Goal: Task Accomplishment & Management: Complete application form

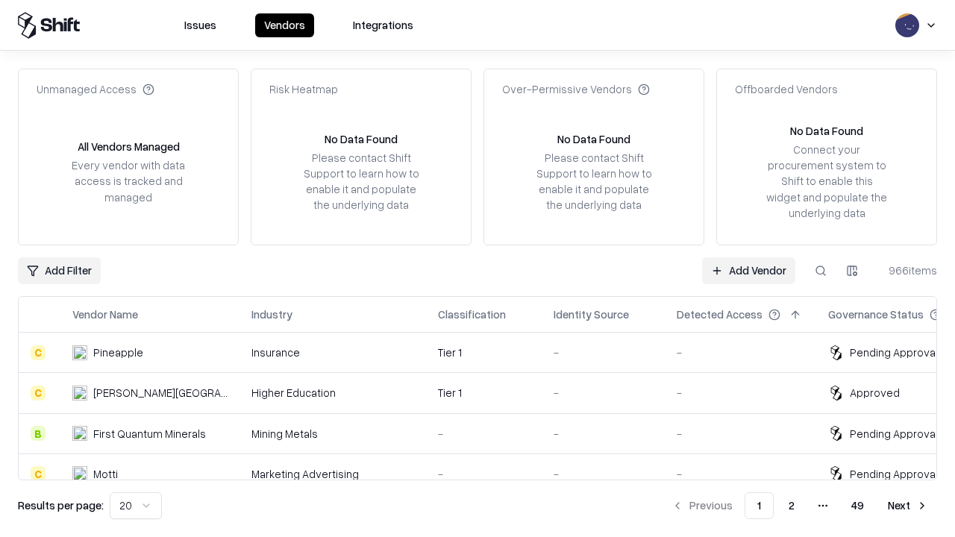
click at [749, 270] on link "Add Vendor" at bounding box center [748, 270] width 93 height 27
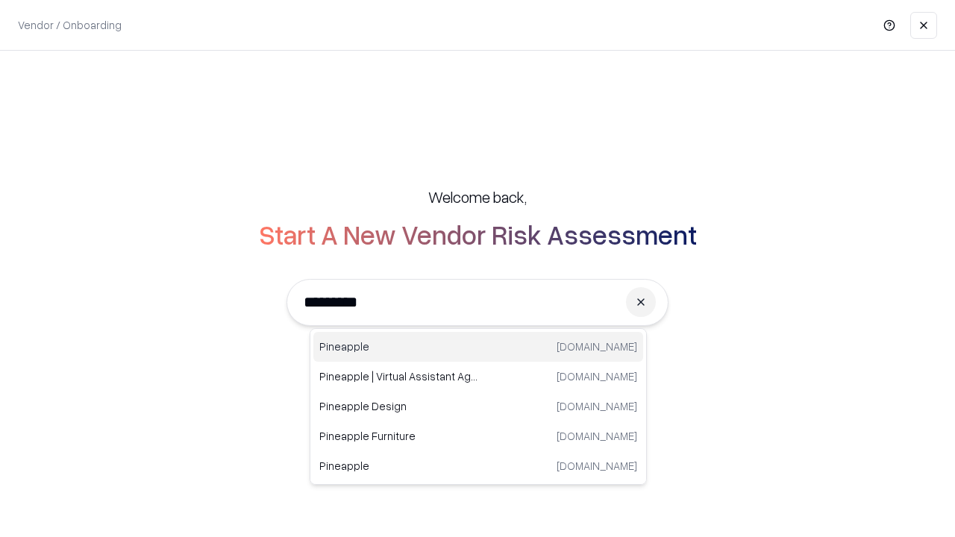
click at [478, 347] on div "Pineapple [DOMAIN_NAME]" at bounding box center [478, 347] width 330 height 30
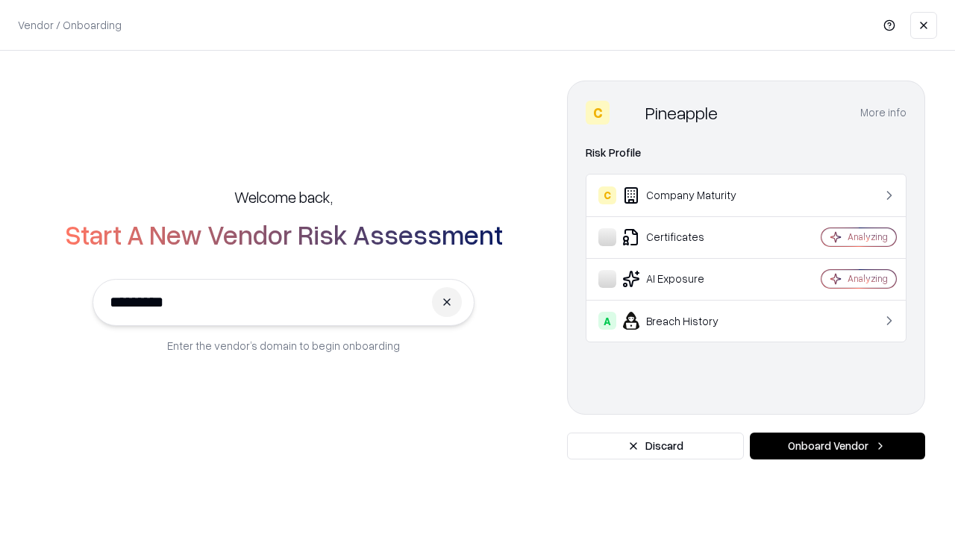
type input "*********"
click at [837, 446] on button "Onboard Vendor" at bounding box center [837, 446] width 175 height 27
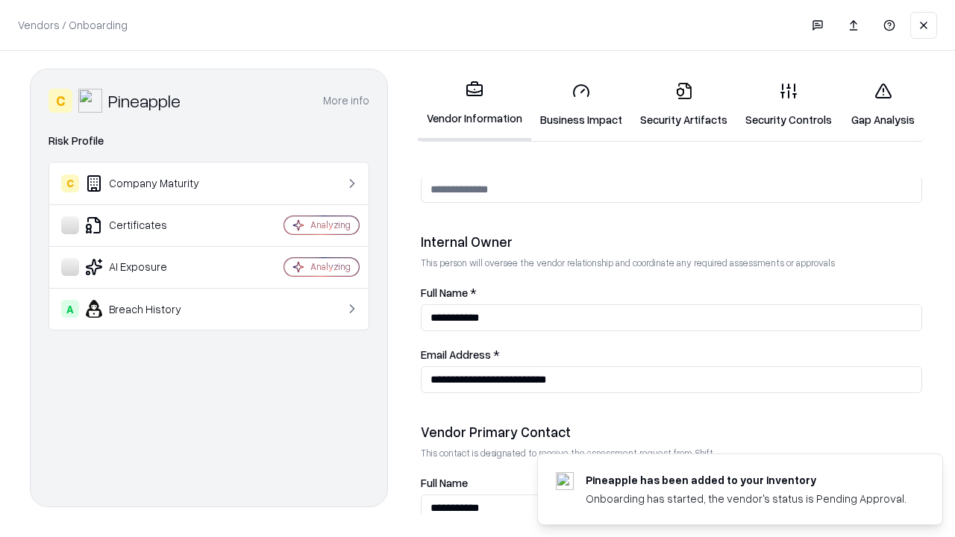
scroll to position [773, 0]
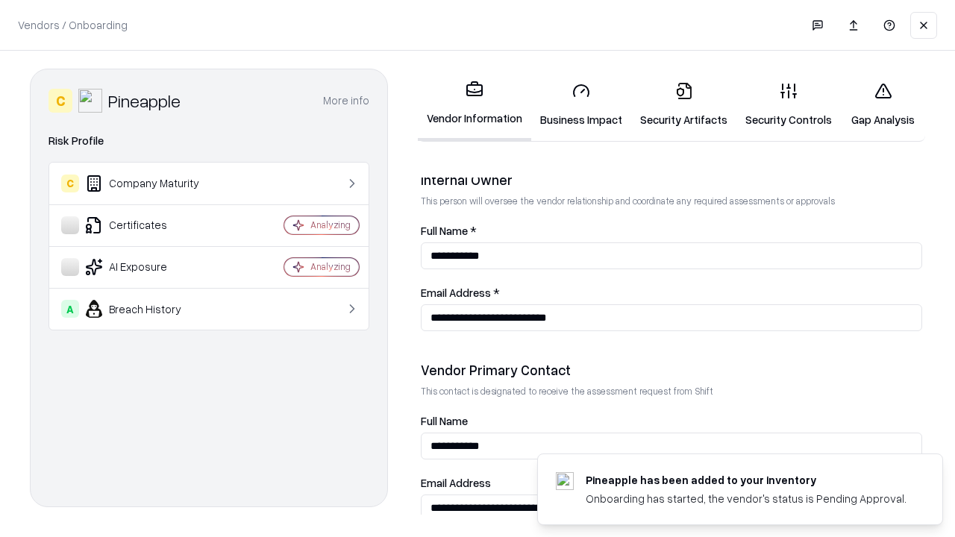
click at [581, 104] on link "Business Impact" at bounding box center [581, 104] width 100 height 69
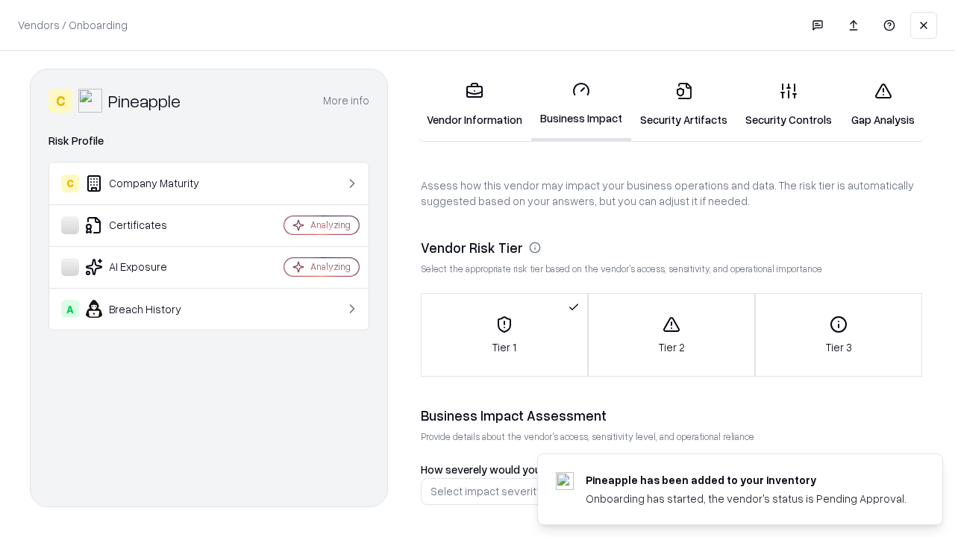
click at [684, 104] on link "Security Artifacts" at bounding box center [683, 104] width 105 height 69
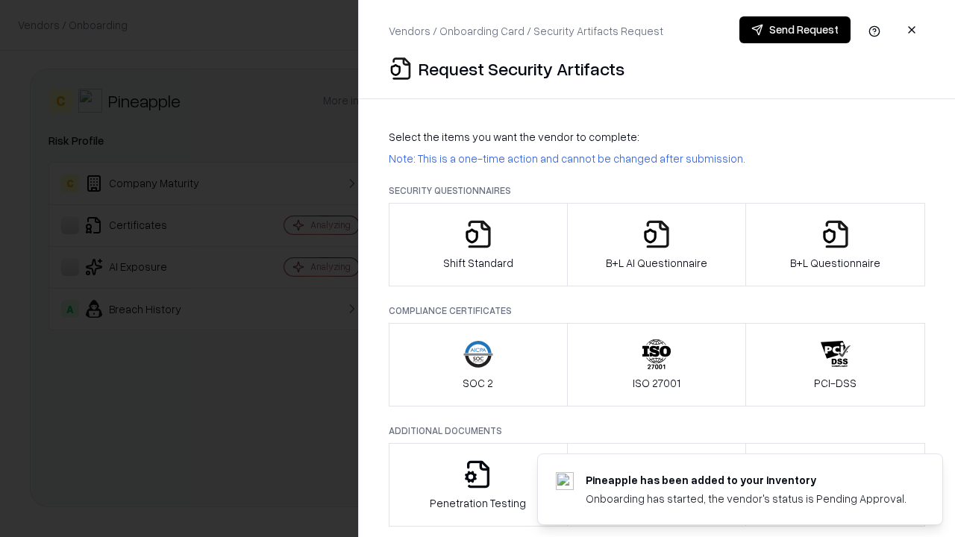
click at [478, 245] on icon "button" at bounding box center [478, 234] width 30 height 30
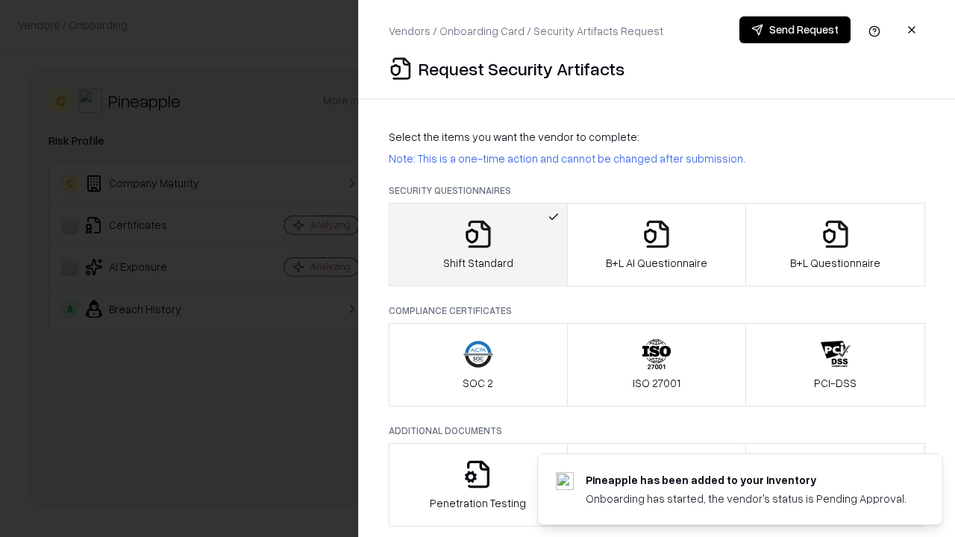
click at [795, 30] on button "Send Request" at bounding box center [795, 29] width 111 height 27
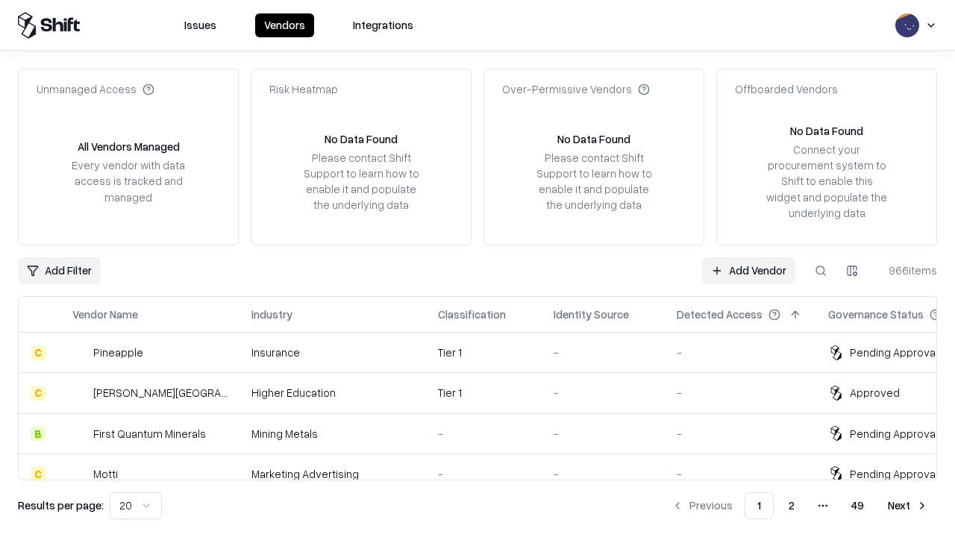
click at [821, 270] on button at bounding box center [820, 270] width 27 height 27
type input "*********"
click at [487, 352] on div "Tier 1" at bounding box center [484, 353] width 92 height 16
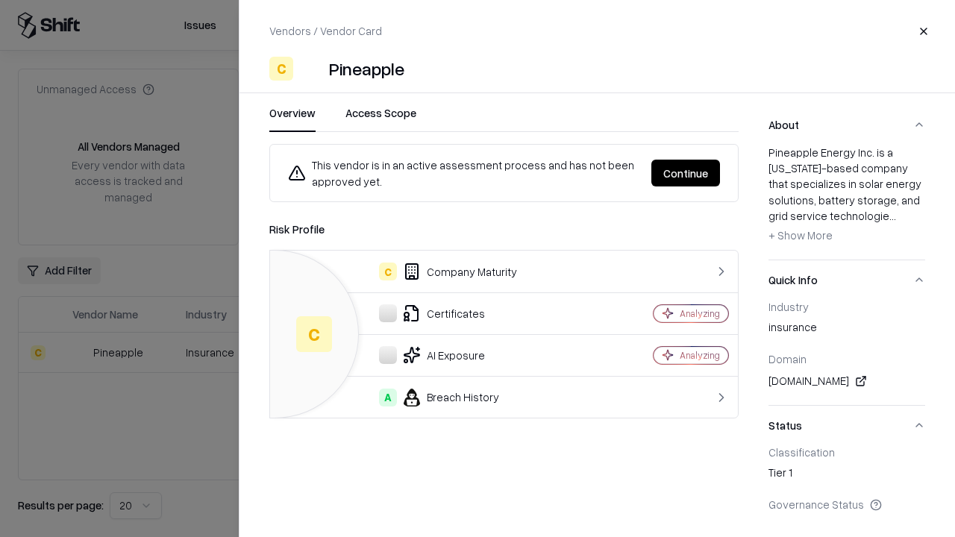
click at [686, 173] on button "Continue" at bounding box center [686, 173] width 69 height 27
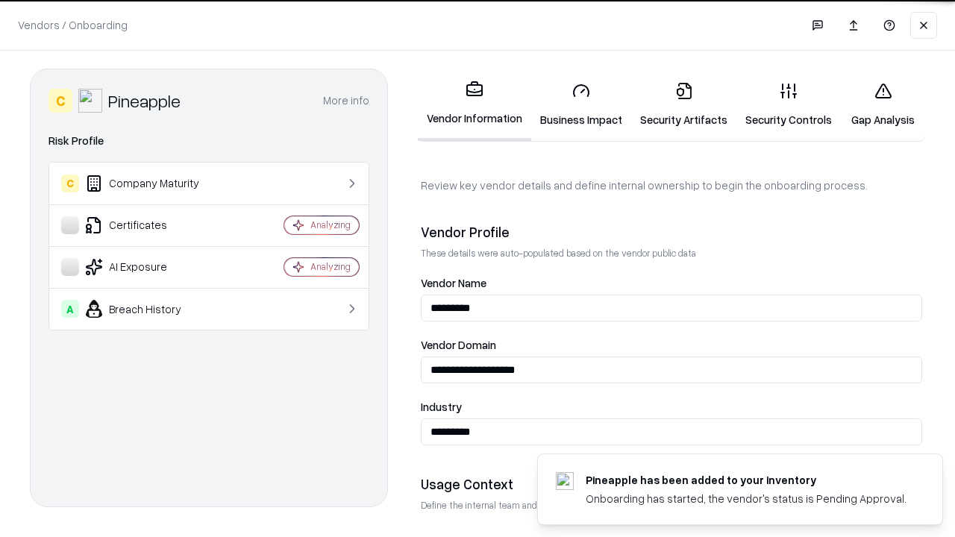
click at [684, 104] on link "Security Artifacts" at bounding box center [683, 104] width 105 height 69
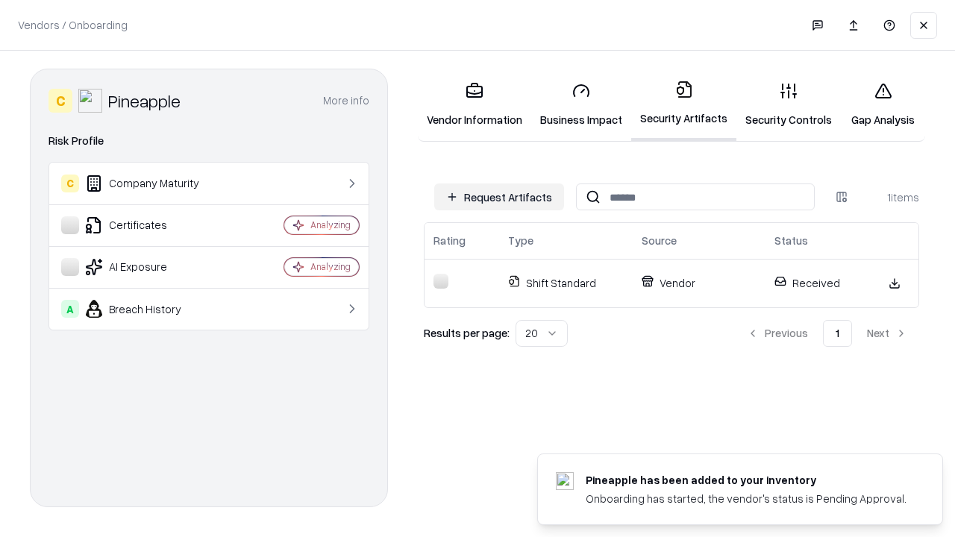
click at [789, 104] on link "Security Controls" at bounding box center [789, 104] width 104 height 69
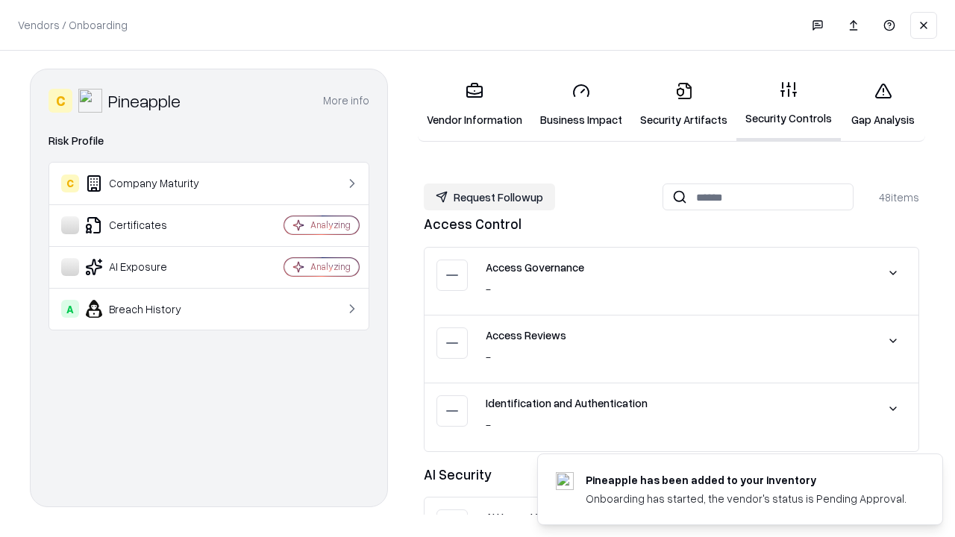
click at [490, 197] on button "Request Followup" at bounding box center [489, 197] width 131 height 27
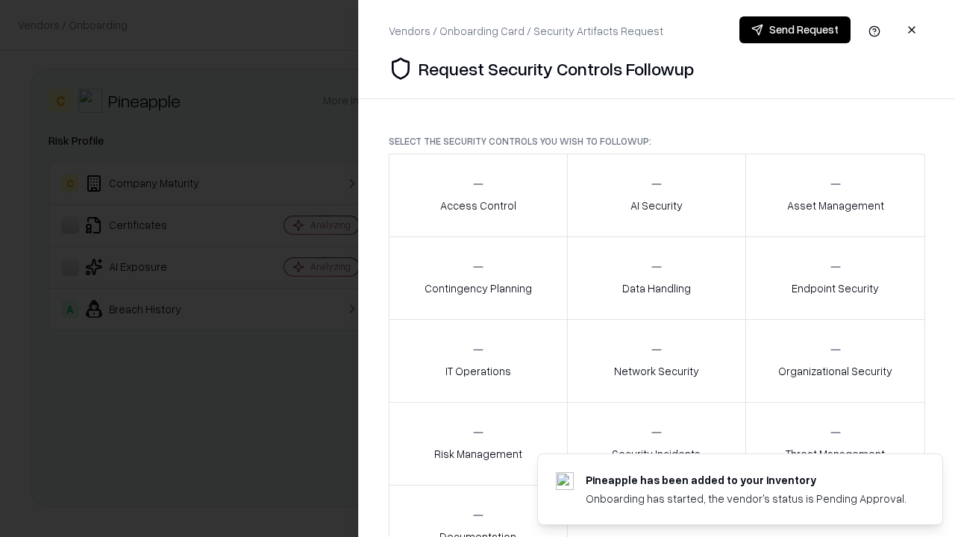
click at [478, 196] on div "Access Control" at bounding box center [478, 195] width 76 height 37
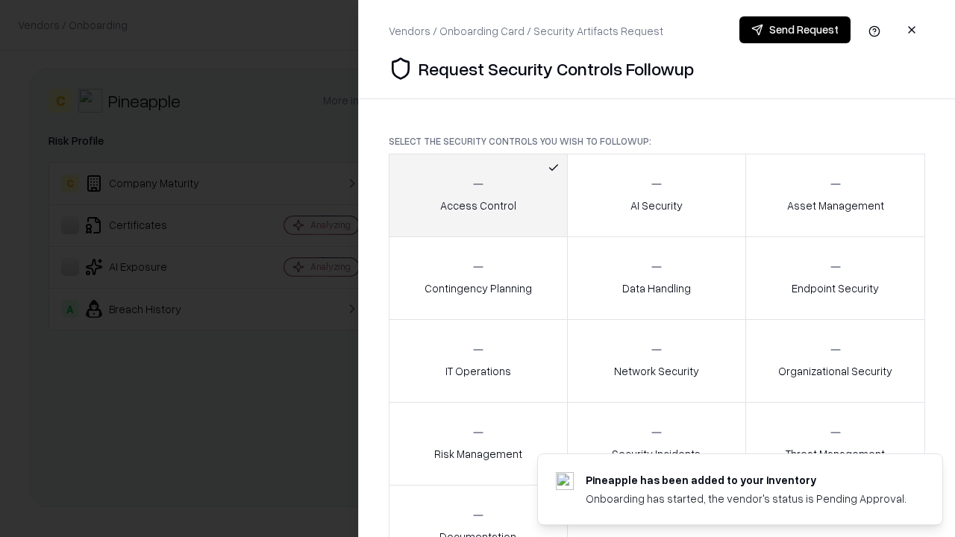
click at [795, 30] on button "Send Request" at bounding box center [795, 29] width 111 height 27
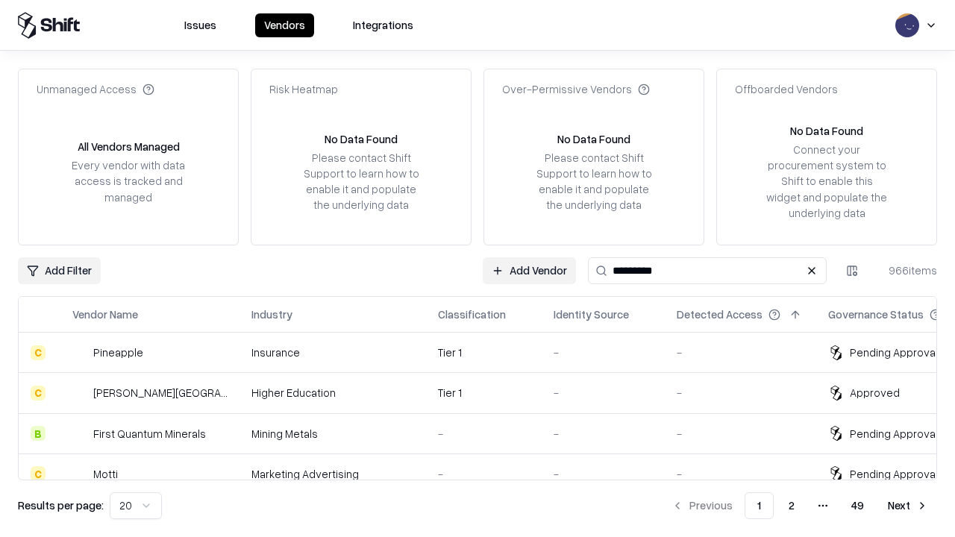
type input "*********"
click at [487, 352] on div "Tier 1" at bounding box center [484, 353] width 92 height 16
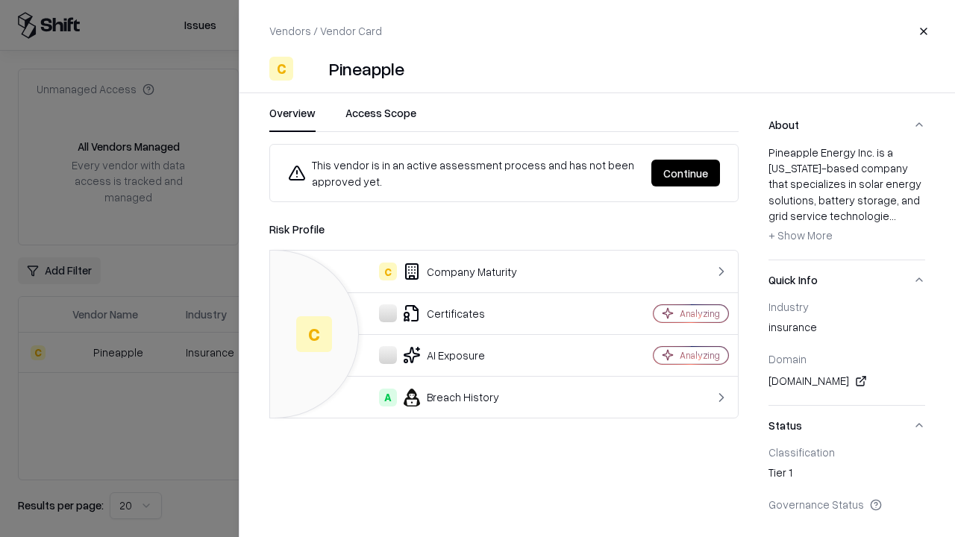
click at [686, 173] on button "Continue" at bounding box center [686, 173] width 69 height 27
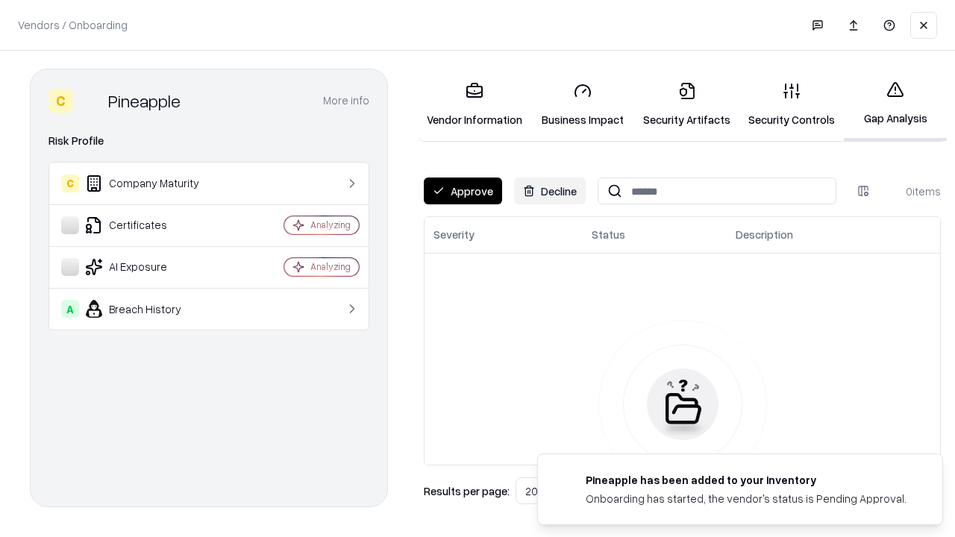
click at [463, 191] on button "Approve" at bounding box center [463, 191] width 78 height 27
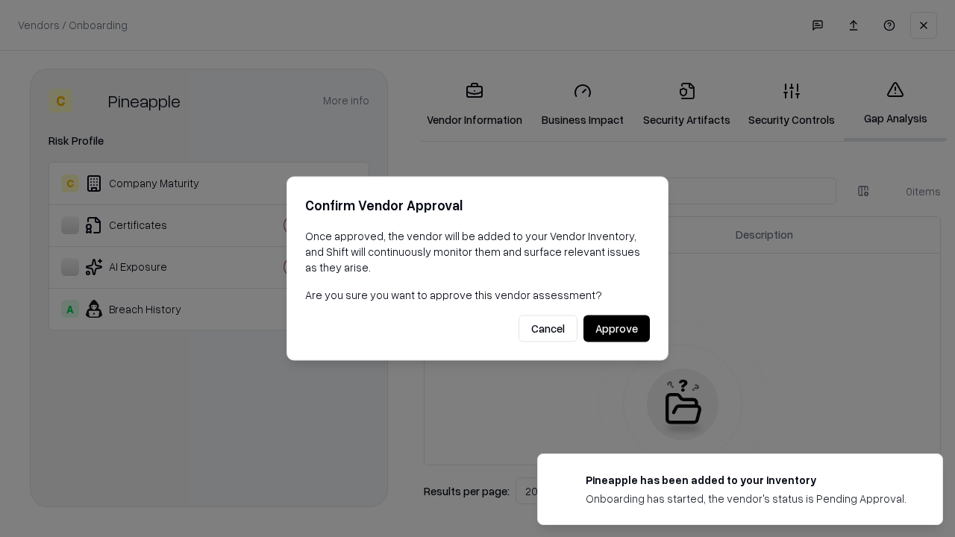
click at [616, 328] on button "Approve" at bounding box center [617, 329] width 66 height 27
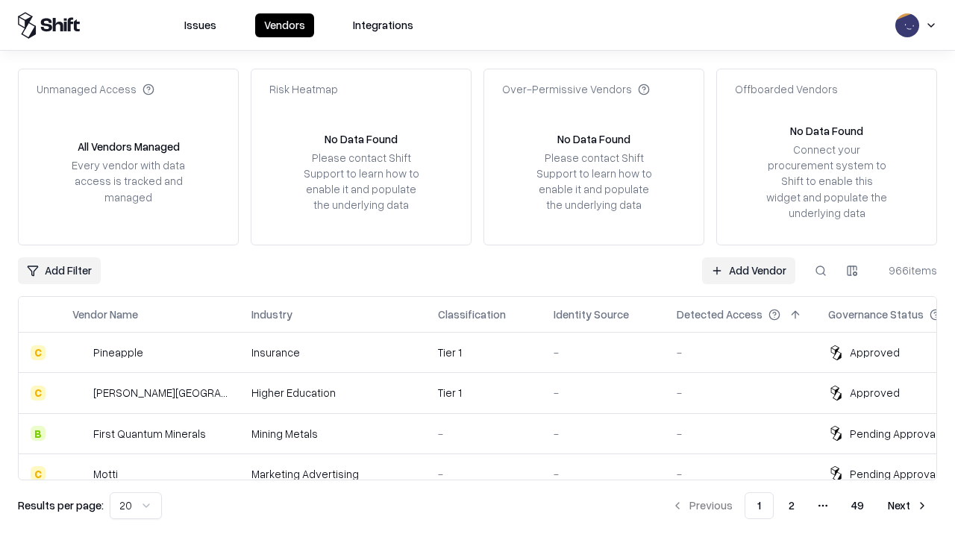
type input "*********"
click at [749, 270] on link "Add Vendor" at bounding box center [748, 270] width 93 height 27
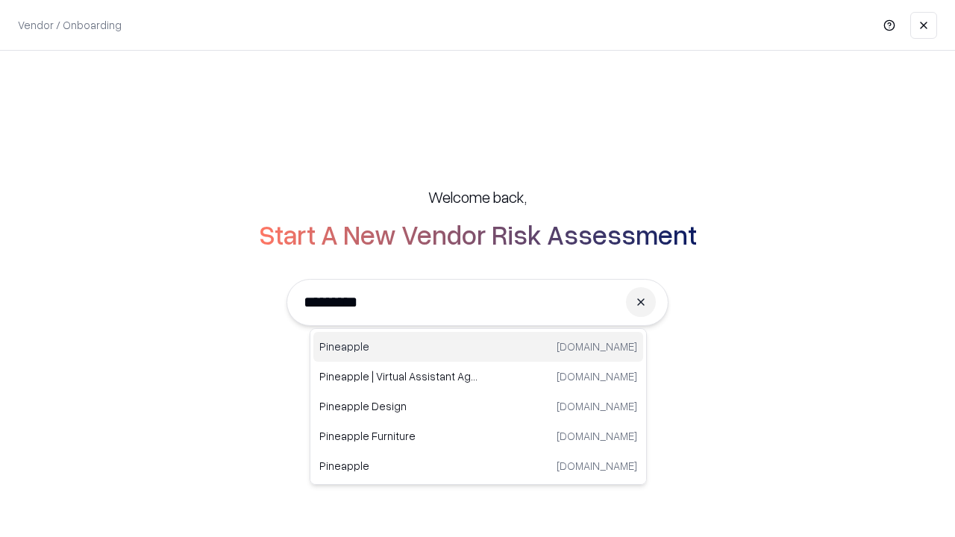
click at [478, 347] on div "Pineapple [DOMAIN_NAME]" at bounding box center [478, 347] width 330 height 30
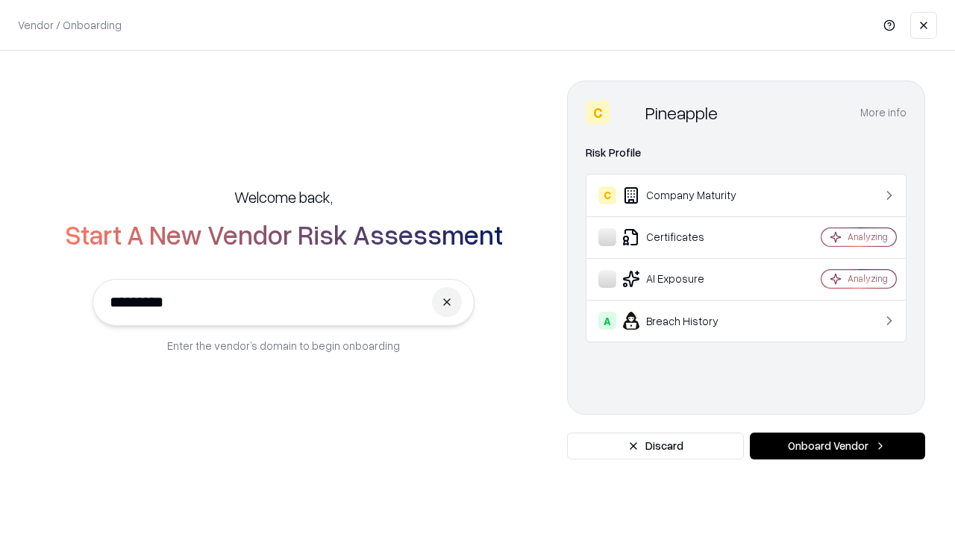
type input "*********"
click at [837, 446] on button "Onboard Vendor" at bounding box center [837, 446] width 175 height 27
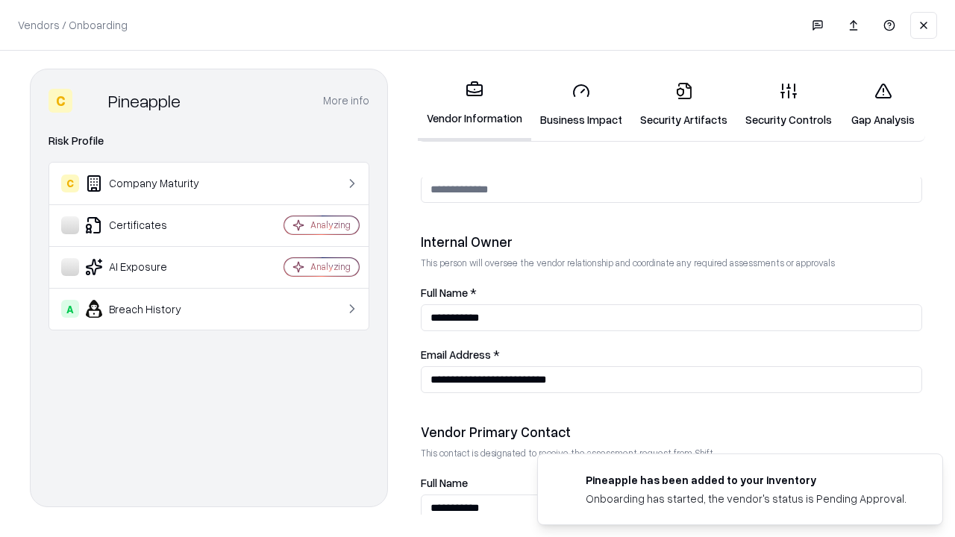
scroll to position [773, 0]
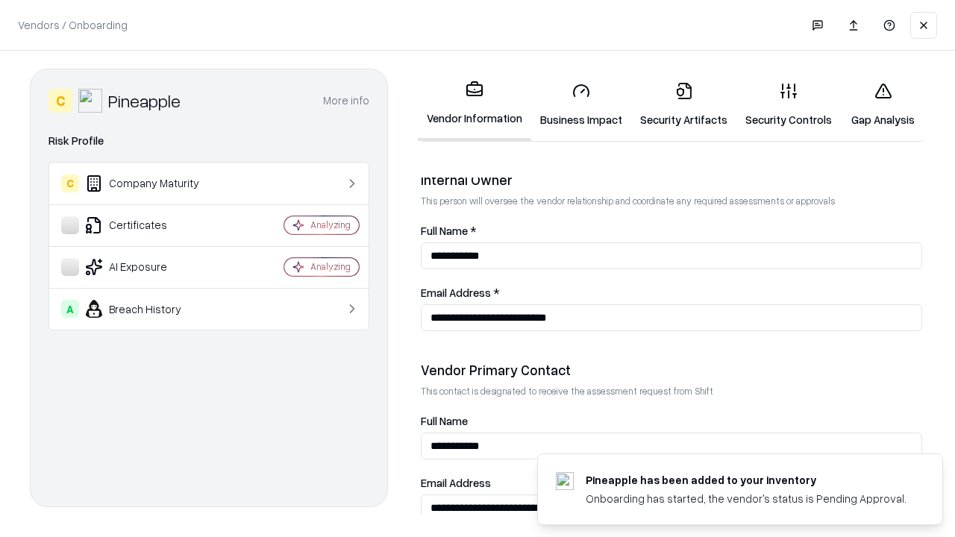
click at [883, 104] on link "Gap Analysis" at bounding box center [883, 104] width 84 height 69
